Goal: Use online tool/utility: Utilize a website feature to perform a specific function

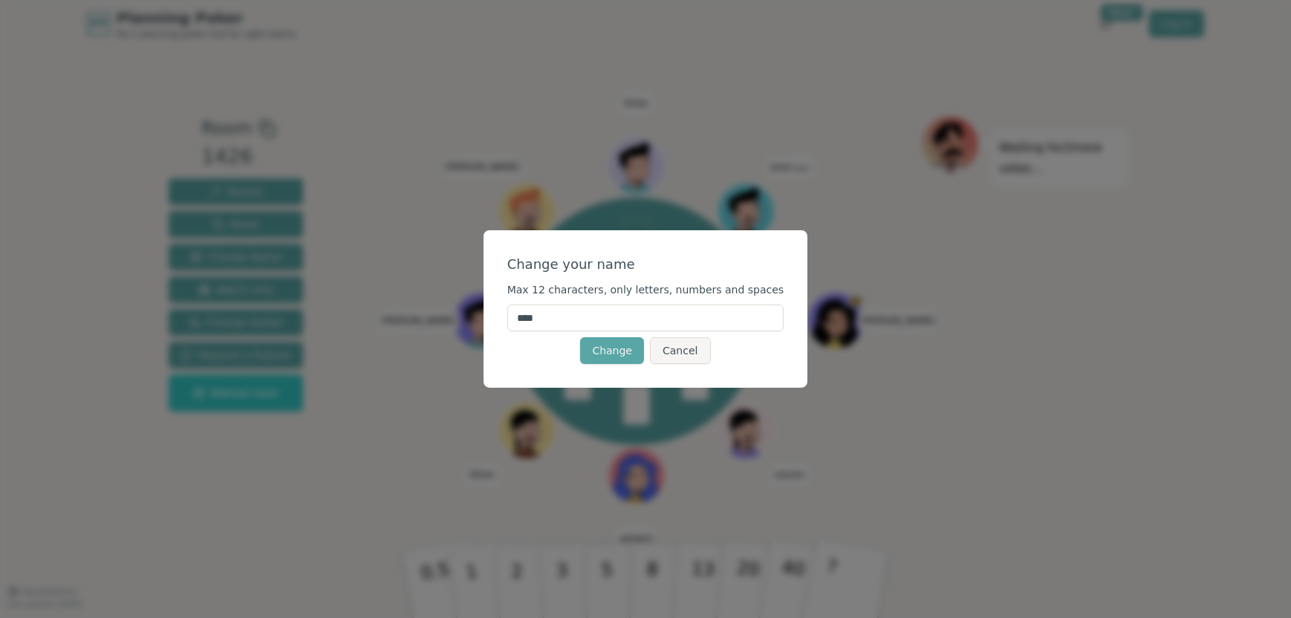
click at [561, 322] on input "****" at bounding box center [645, 317] width 277 height 27
type input "*"
type input "****"
click at [603, 348] on button "Change" at bounding box center [612, 350] width 64 height 27
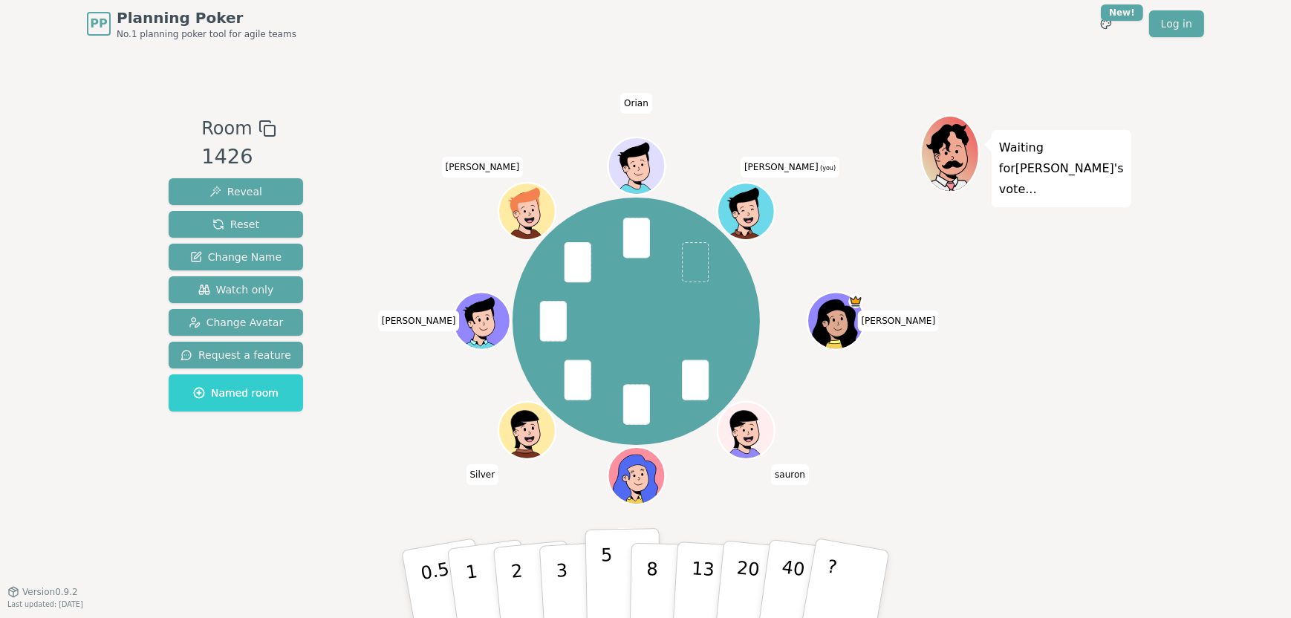
click at [598, 585] on button "5" at bounding box center [623, 584] width 76 height 113
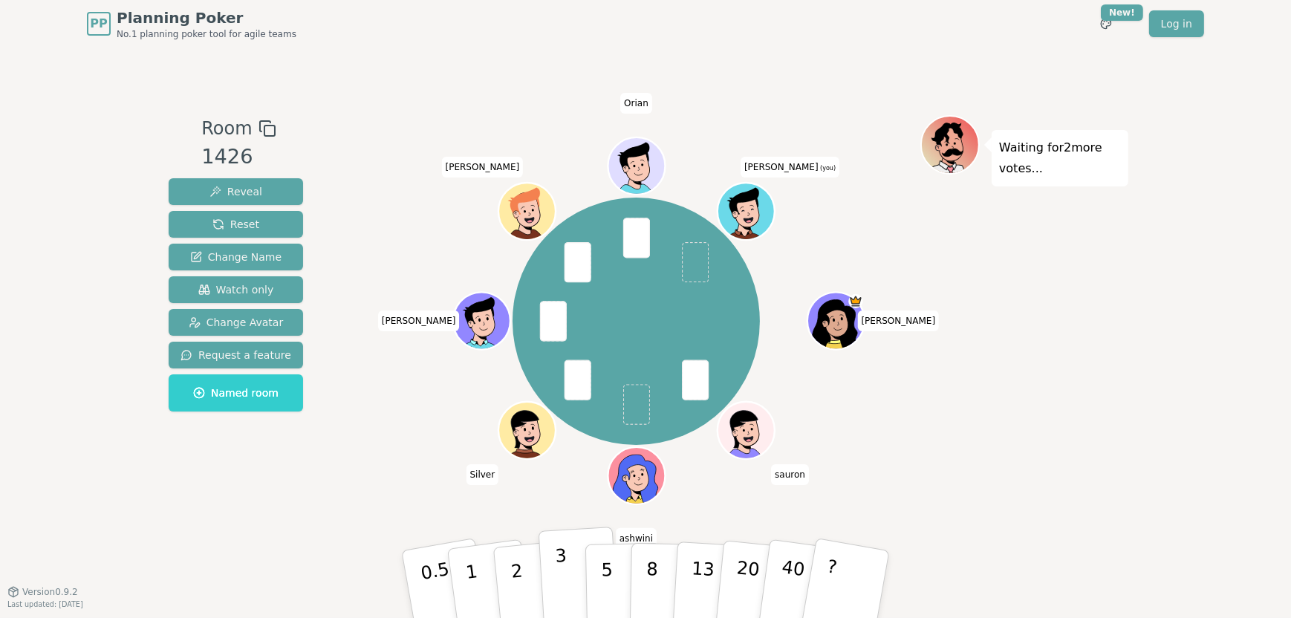
click at [568, 580] on button "3" at bounding box center [578, 584] width 81 height 116
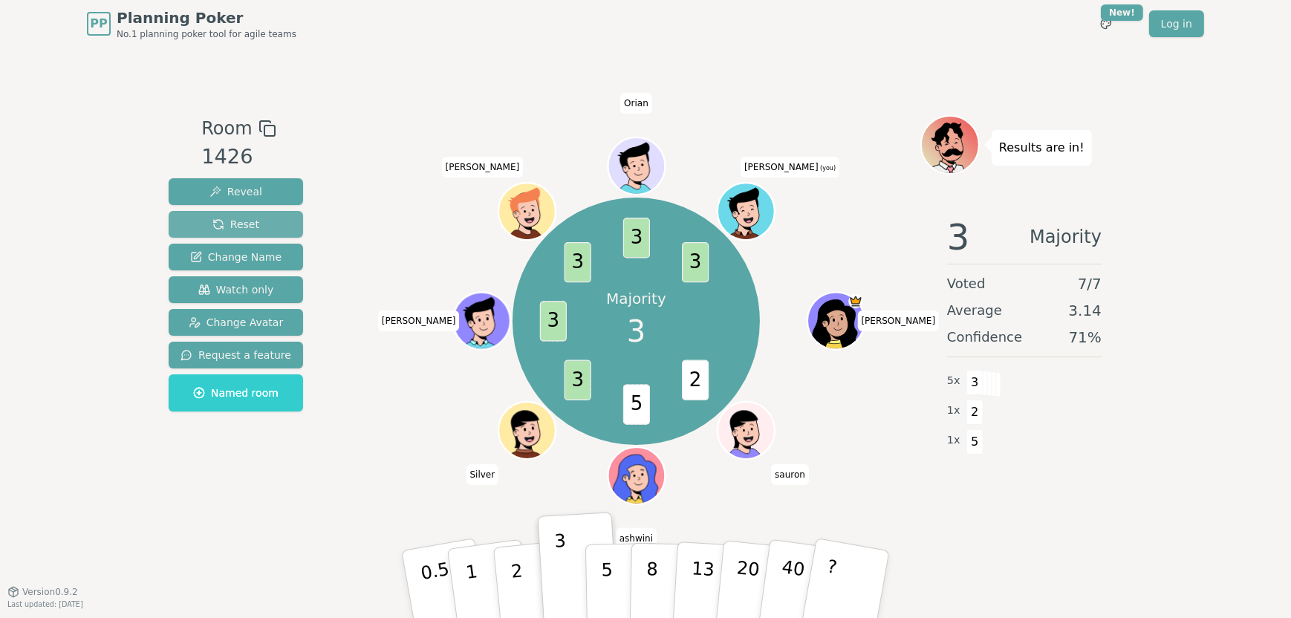
click at [225, 221] on span "Reset" at bounding box center [235, 224] width 47 height 15
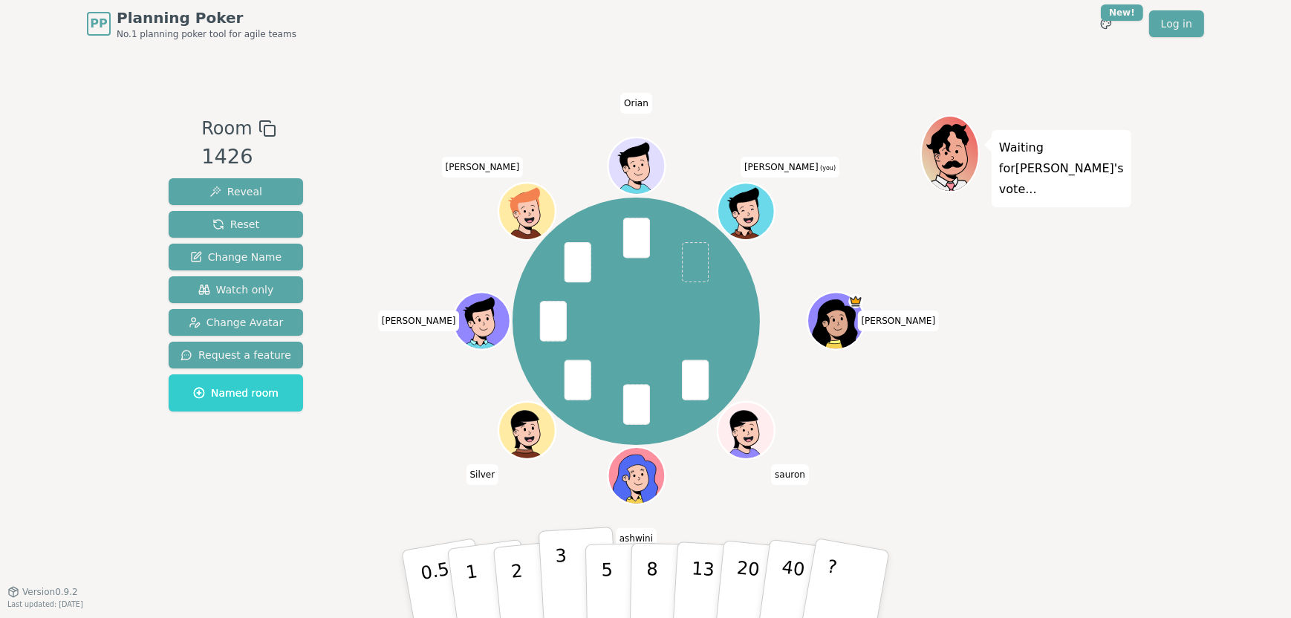
click at [568, 576] on button "3" at bounding box center [578, 584] width 81 height 116
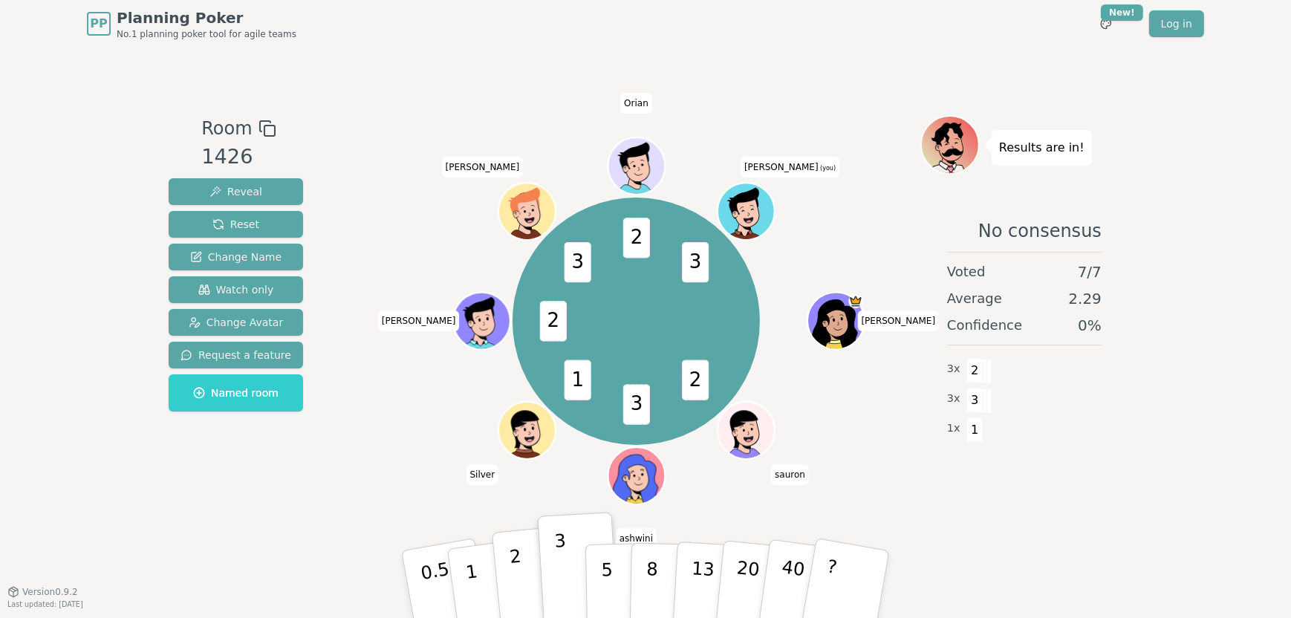
click at [517, 572] on p "2" at bounding box center [518, 586] width 19 height 81
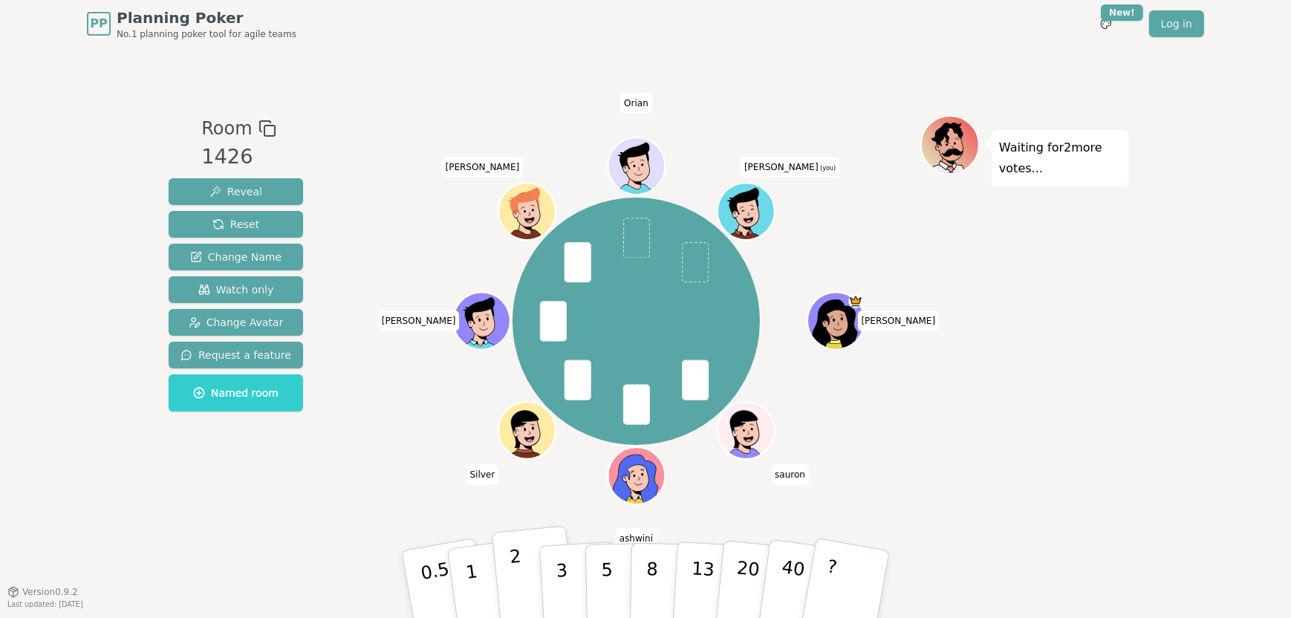
click at [519, 584] on p "2" at bounding box center [518, 586] width 19 height 81
click at [604, 598] on p "5" at bounding box center [607, 584] width 13 height 80
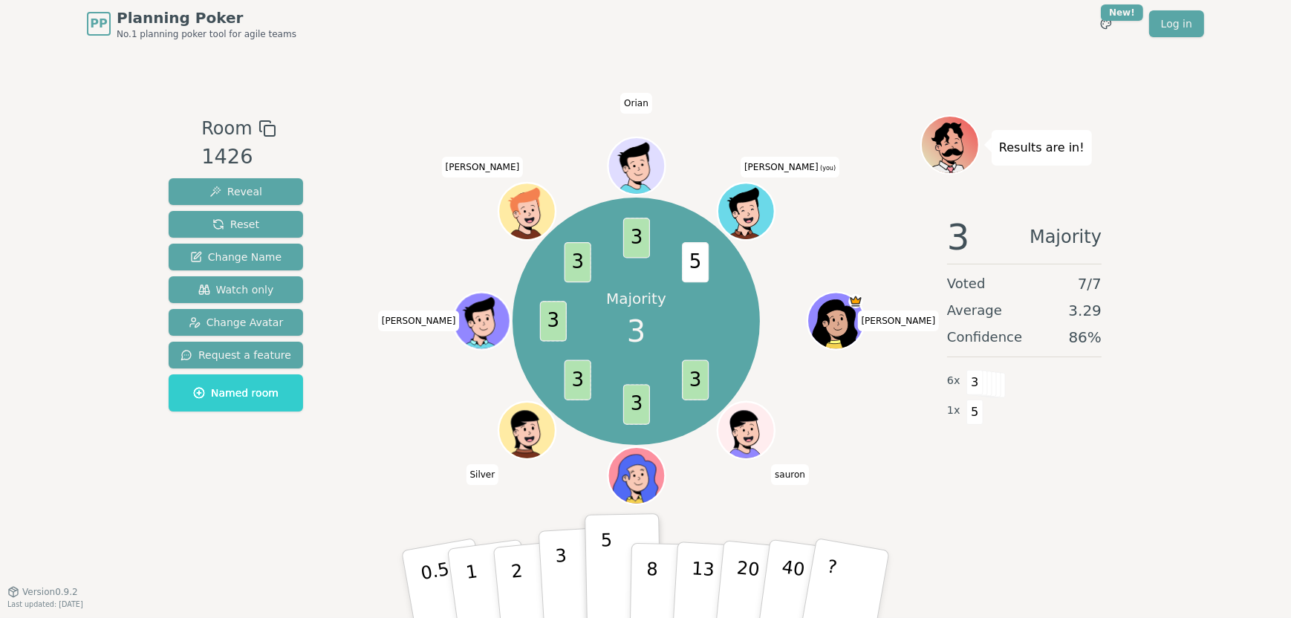
click at [555, 584] on button "3" at bounding box center [578, 584] width 81 height 116
